Goal: Transaction & Acquisition: Download file/media

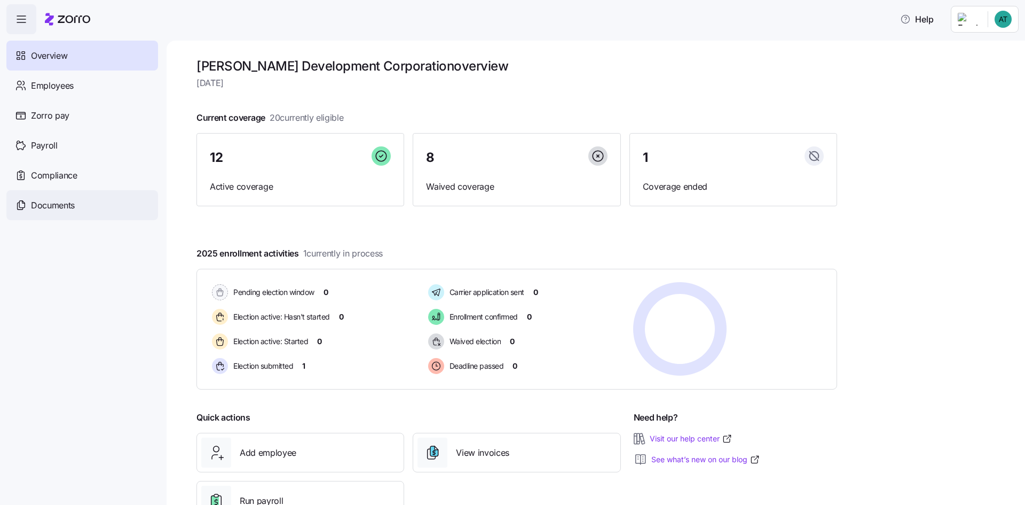
click at [47, 214] on div "Documents" at bounding box center [82, 205] width 152 height 30
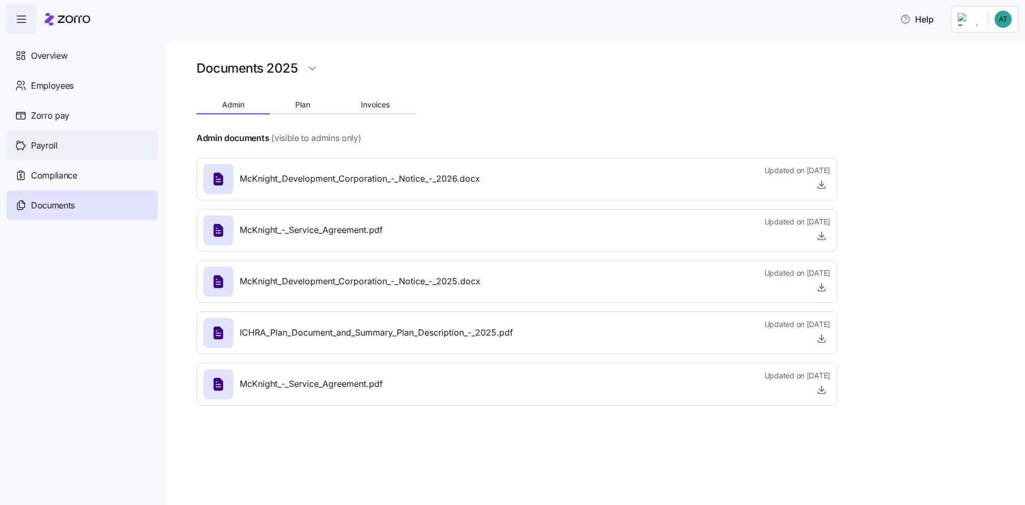
click at [71, 148] on div "Payroll" at bounding box center [82, 145] width 152 height 30
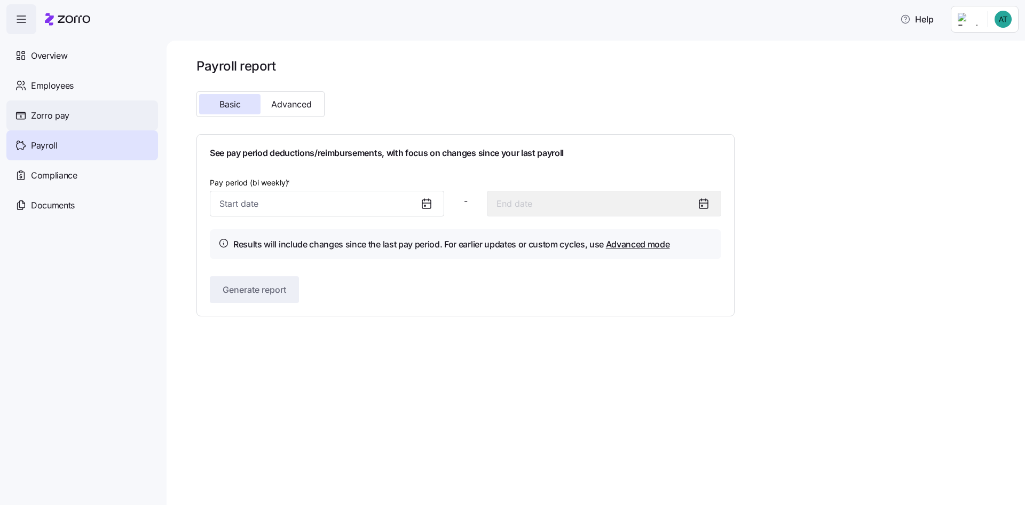
click at [78, 112] on div "Zorro pay" at bounding box center [82, 115] width 152 height 30
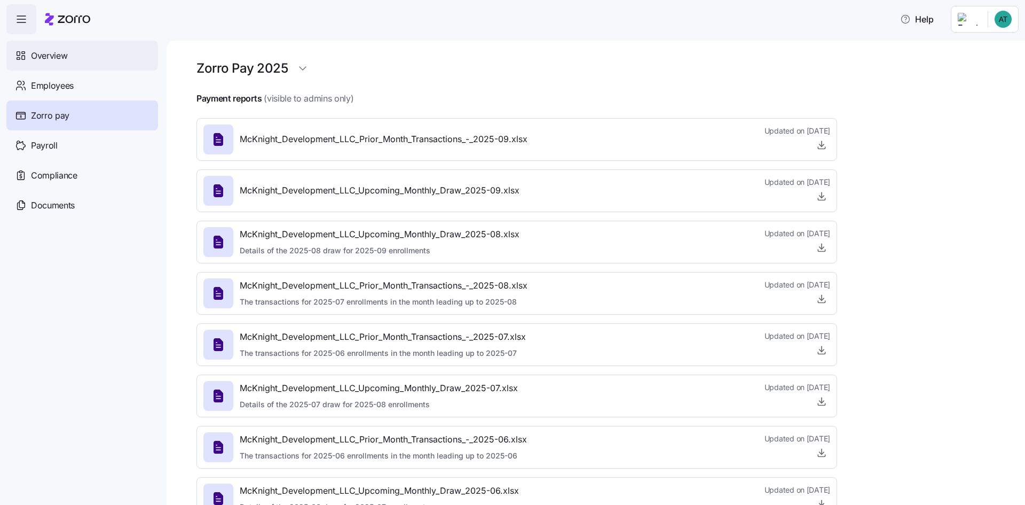
click at [73, 53] on div "Overview" at bounding box center [82, 56] width 152 height 30
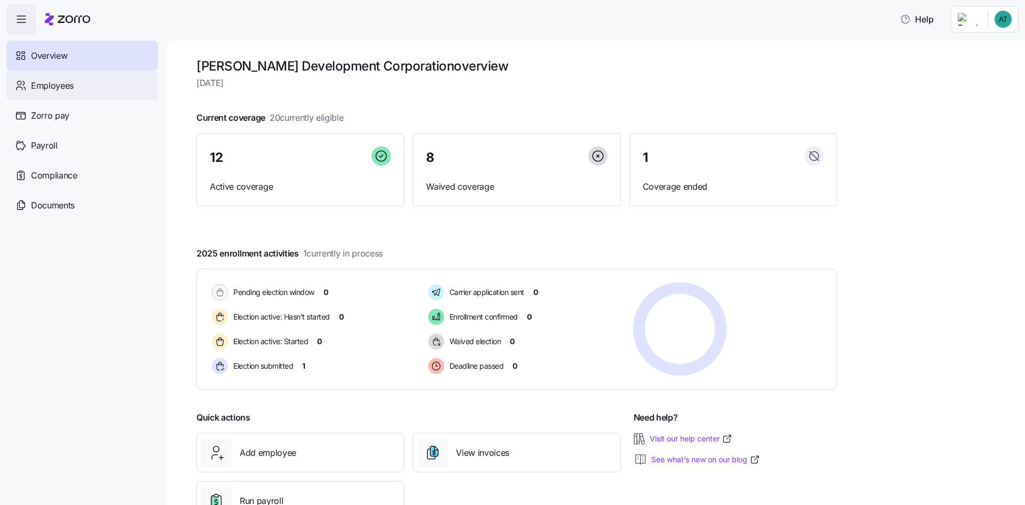
click at [61, 86] on span "Employees" at bounding box center [52, 85] width 43 height 13
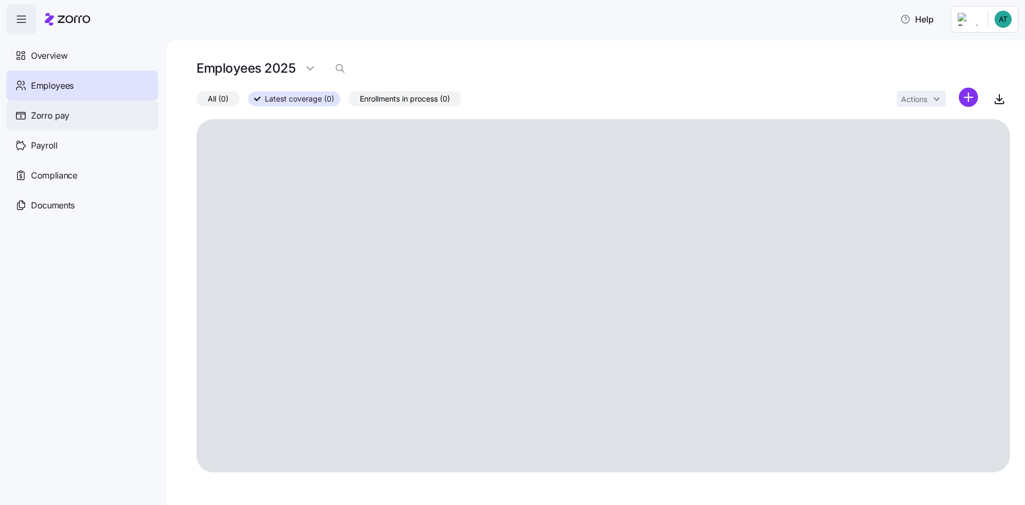
click at [52, 118] on span "Zorro pay" at bounding box center [50, 115] width 38 height 13
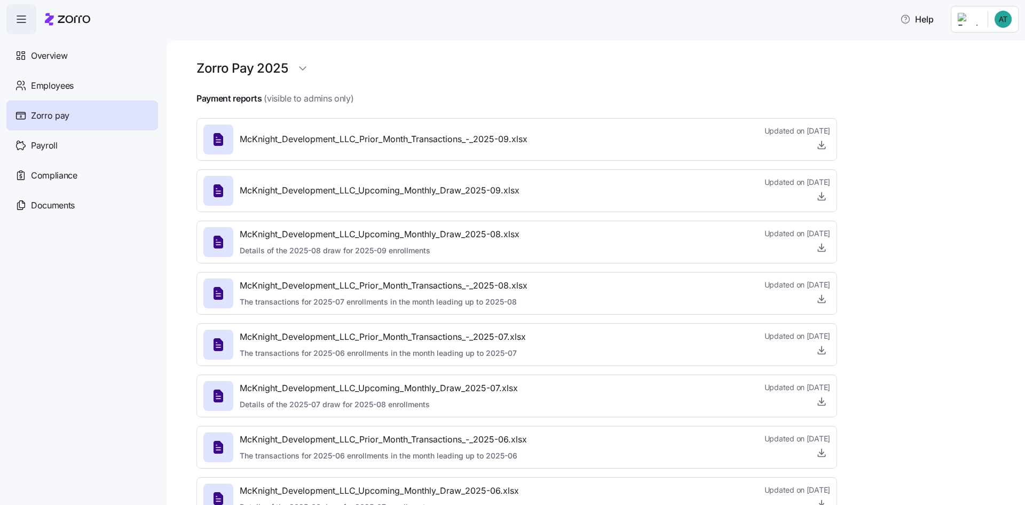
click at [190, 144] on div "Zorro Pay 2025 Payment reports (visible to admins only) McKnight_Development_LL…" at bounding box center [596, 273] width 859 height 464
click at [218, 136] on icon at bounding box center [219, 139] width 10 height 13
click at [824, 143] on icon "button" at bounding box center [821, 144] width 11 height 11
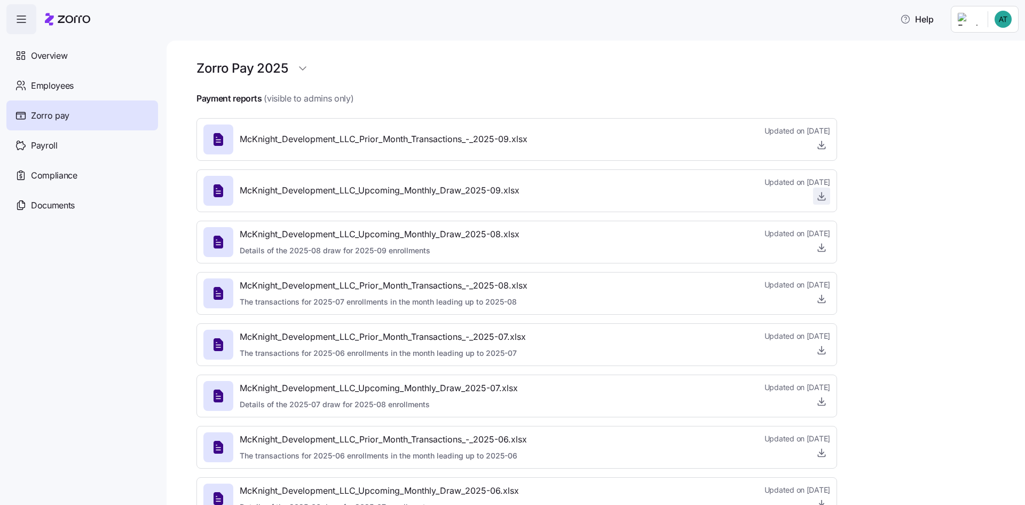
click at [824, 194] on icon "button" at bounding box center [821, 196] width 11 height 11
click at [821, 296] on icon "button" at bounding box center [821, 298] width 11 height 11
click at [501, 340] on span "McKnight_Development_LLC_Prior_Month_Transactions_-_2025-07.xlsx" at bounding box center [383, 336] width 286 height 13
click at [820, 348] on icon "button" at bounding box center [821, 349] width 11 height 11
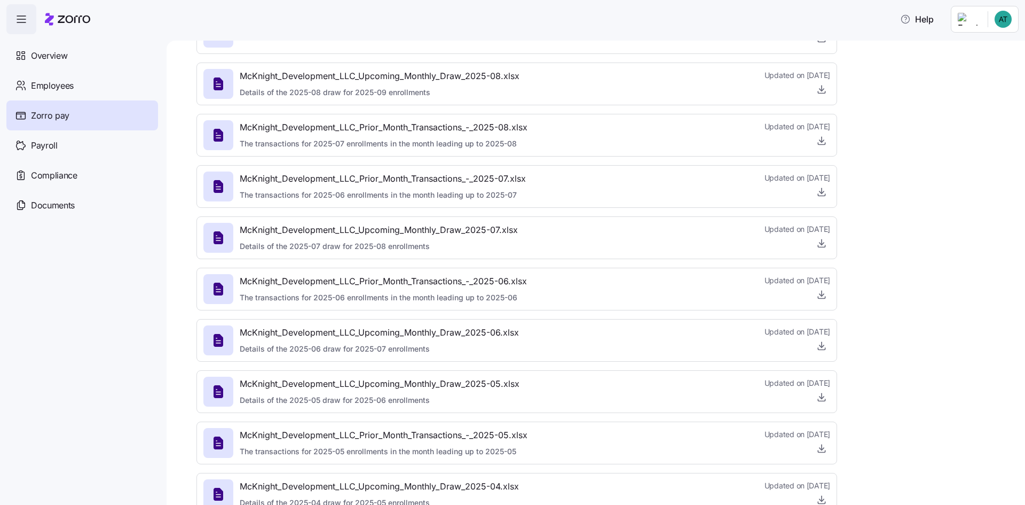
scroll to position [160, 0]
click at [821, 290] on icon "button" at bounding box center [821, 292] width 11 height 11
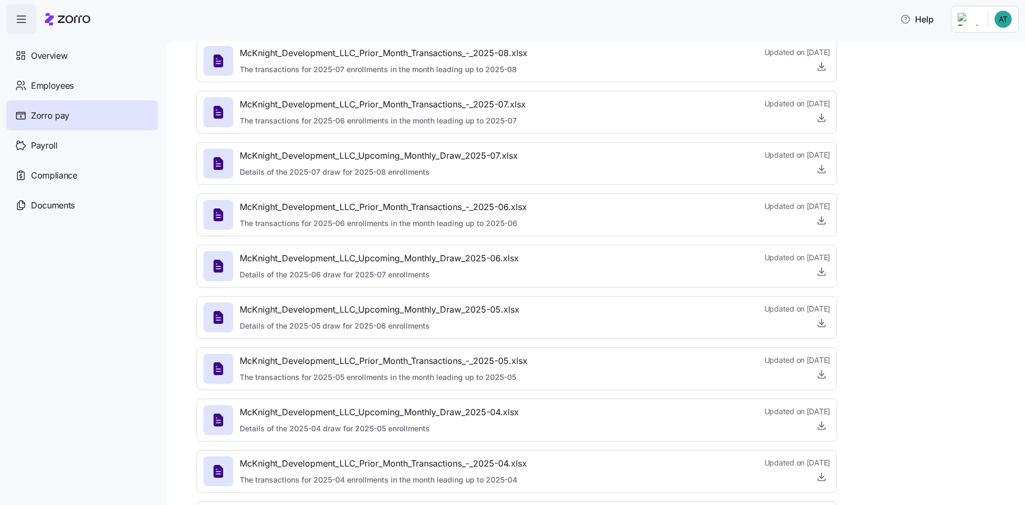
scroll to position [267, 0]
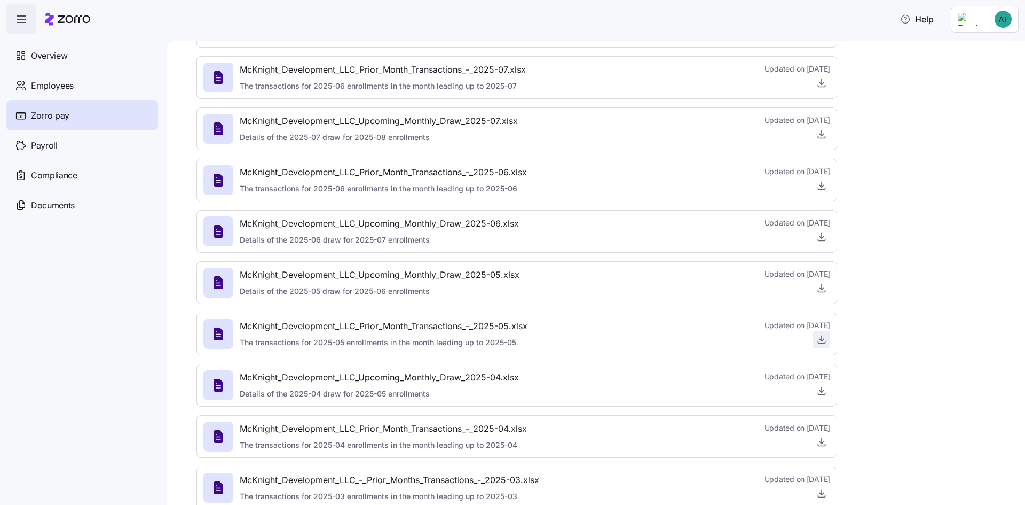
click at [823, 337] on icon "button" at bounding box center [821, 339] width 11 height 11
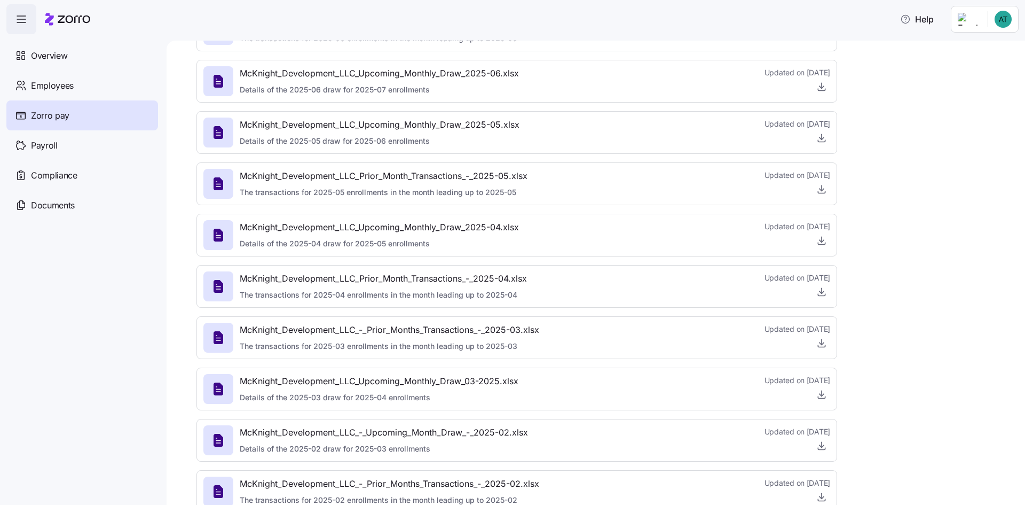
scroll to position [427, 0]
